Goal: Information Seeking & Learning: Learn about a topic

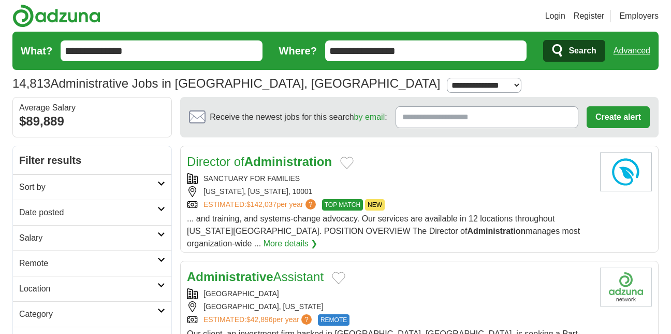
click at [161, 257] on icon at bounding box center [161, 259] width 8 height 5
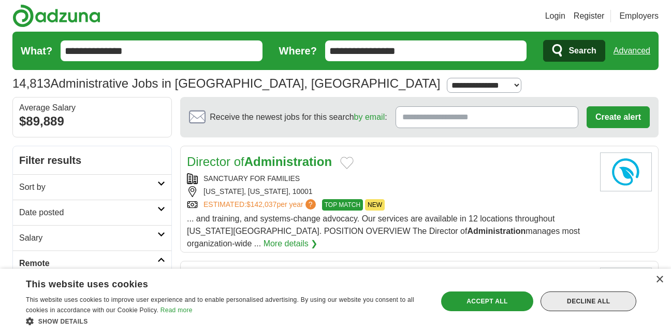
click at [577, 301] on div "Decline all" at bounding box center [589, 301] width 96 height 20
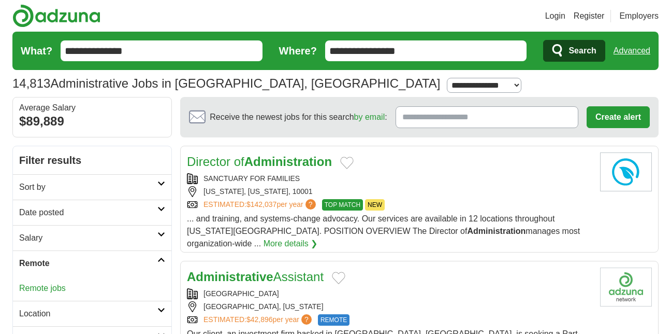
click at [50, 285] on link "Remote jobs" at bounding box center [42, 287] width 47 height 9
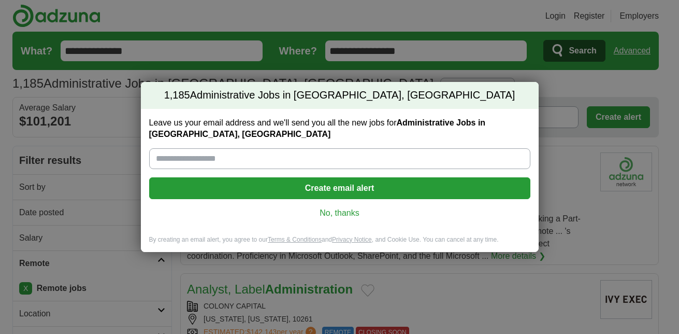
click at [343, 215] on link "No, thanks" at bounding box center [339, 212] width 365 height 11
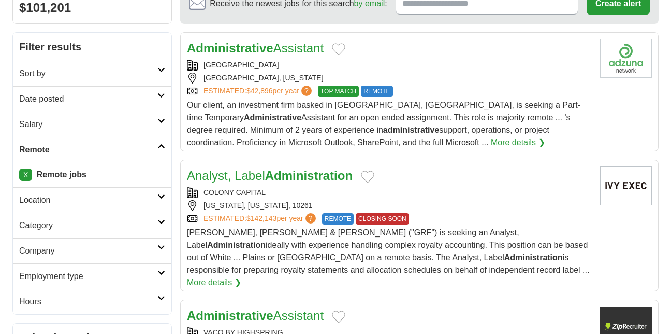
scroll to position [110, 0]
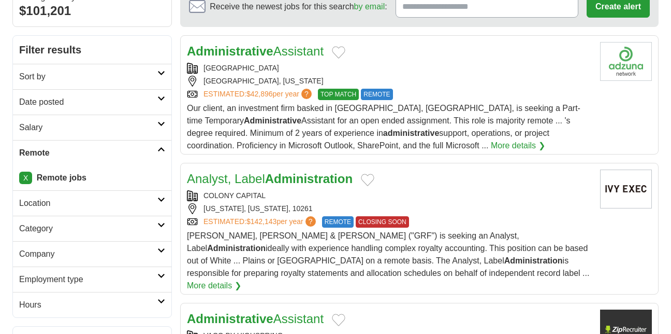
click at [491, 145] on link "More details ❯" at bounding box center [518, 145] width 54 height 12
